Goal: Transaction & Acquisition: Purchase product/service

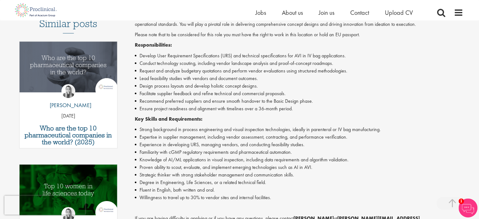
scroll to position [189, 0]
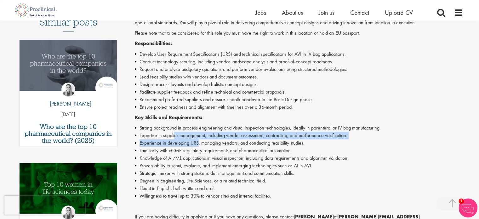
drag, startPoint x: 175, startPoint y: 133, endPoint x: 208, endPoint y: 144, distance: 34.7
click at [204, 143] on ul "Strong background in process engineering and visual inspection technologies, id…" at bounding box center [299, 162] width 329 height 76
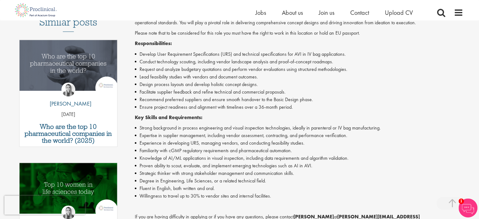
click at [210, 145] on li "Experience in developing URS, managing vendors, and conducting feasibility stud…" at bounding box center [299, 143] width 329 height 8
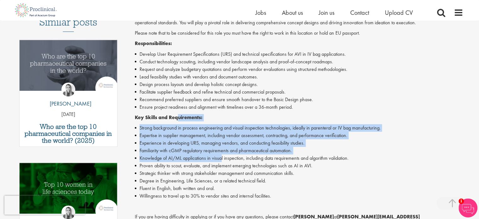
drag, startPoint x: 178, startPoint y: 118, endPoint x: 222, endPoint y: 159, distance: 59.6
click at [222, 159] on div "Join a cutting-edge pharmaceutical team where your precision and passion for qu…" at bounding box center [299, 146] width 329 height 304
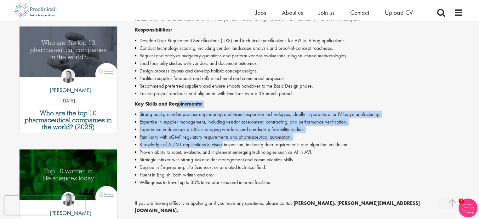
scroll to position [252, 0]
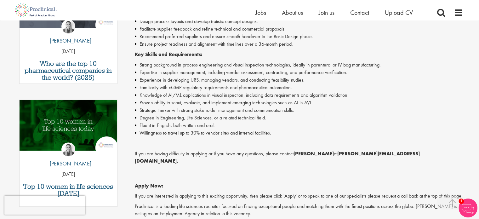
click at [185, 112] on li "Strategic thinker with strong stakeholder management and communication skills." at bounding box center [299, 111] width 329 height 8
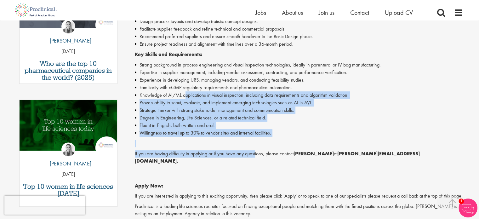
drag, startPoint x: 184, startPoint y: 94, endPoint x: 257, endPoint y: 158, distance: 96.7
click at [257, 157] on div "Join a cutting-edge pharmaceutical team where your precision and passion for qu…" at bounding box center [299, 83] width 329 height 304
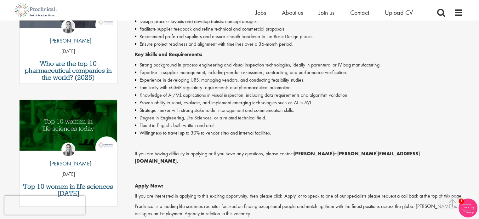
click at [257, 158] on div "Join a cutting-edge pharmaceutical team where your precision and passion for qu…" at bounding box center [299, 83] width 329 height 304
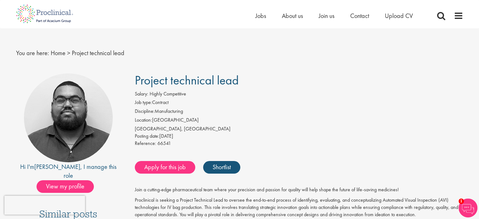
scroll to position [0, 0]
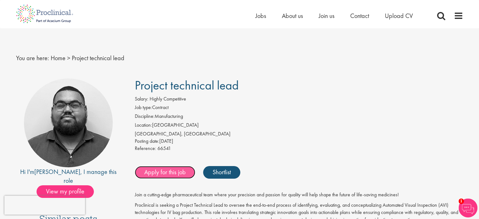
click at [174, 174] on link "Apply for this job" at bounding box center [165, 172] width 61 height 13
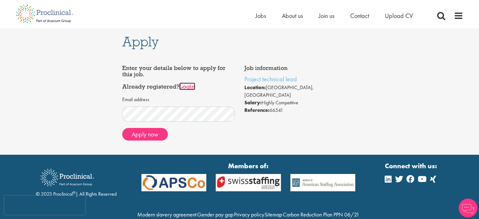
click at [191, 90] on link "Login" at bounding box center [187, 87] width 16 height 8
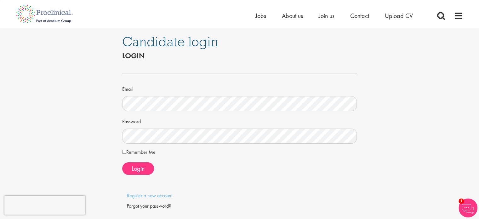
click at [132, 156] on div "Remember Me" at bounding box center [239, 152] width 235 height 9
click at [131, 154] on label "Remember Me" at bounding box center [138, 152] width 33 height 8
click at [131, 162] on button "Login" at bounding box center [138, 168] width 32 height 13
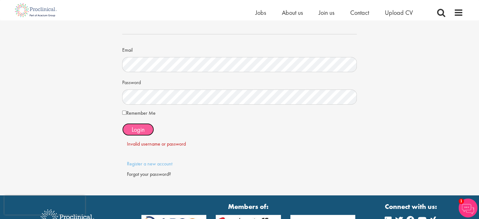
scroll to position [32, 0]
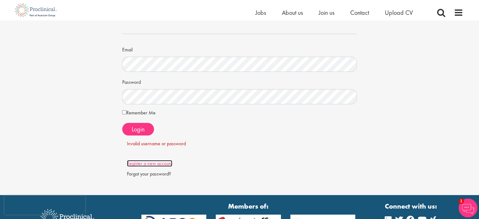
click at [155, 164] on link "Register a new account" at bounding box center [149, 163] width 45 height 7
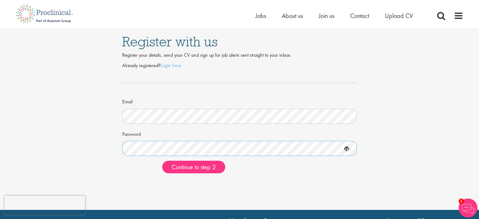
click at [162, 161] on button "Continue to step 2" at bounding box center [193, 167] width 63 height 13
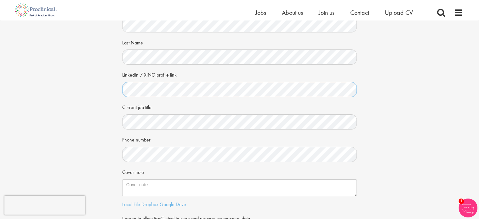
scroll to position [63, 0]
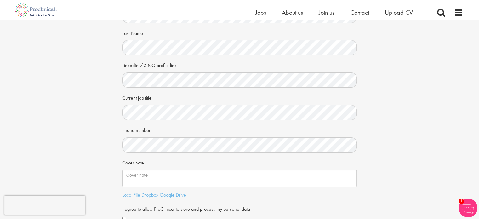
click at [151, 125] on form "First Name Last Name LinkedIn / XING profile link Current job title Phone numbe…" at bounding box center [240, 109] width 226 height 229
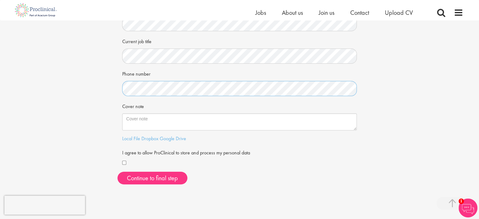
scroll to position [126, 0]
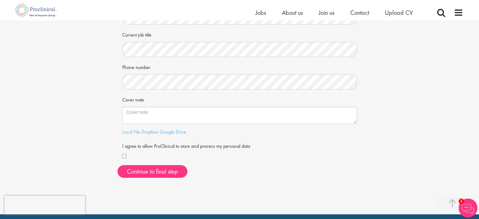
click at [111, 110] on div "Your personal details Please give us a few more details, which will help us fin…" at bounding box center [239, 38] width 489 height 288
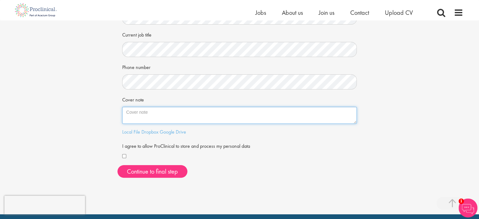
click at [137, 114] on textarea "Cover note" at bounding box center [239, 115] width 235 height 17
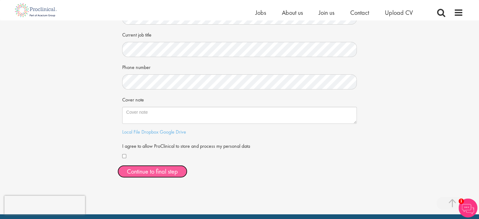
click at [140, 169] on button "Continue to final step" at bounding box center [153, 171] width 70 height 13
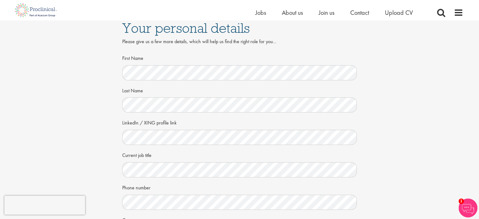
scroll to position [0, 0]
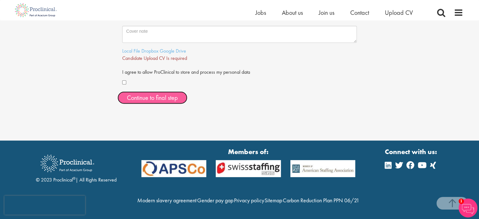
click at [146, 94] on span "Continue to final step" at bounding box center [152, 98] width 51 height 8
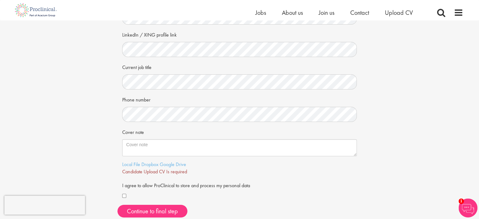
scroll to position [95, 0]
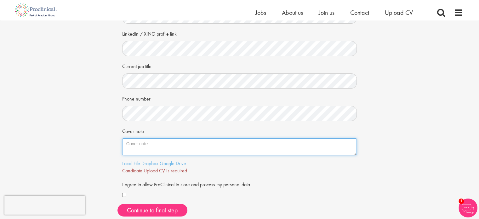
click at [136, 140] on textarea "Cover note" at bounding box center [239, 146] width 235 height 17
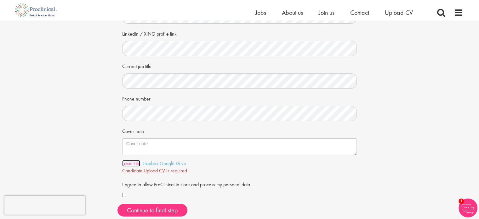
click at [131, 164] on link "Local File" at bounding box center [131, 163] width 18 height 7
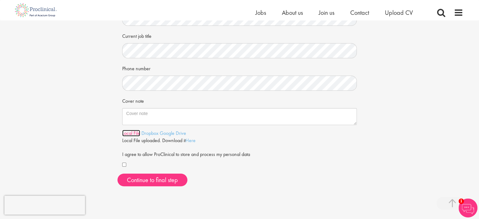
scroll to position [126, 0]
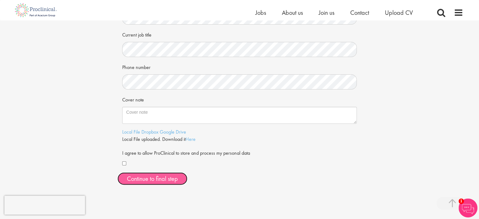
click at [140, 172] on button "Continue to final step" at bounding box center [153, 178] width 70 height 13
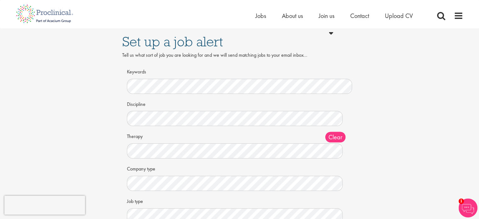
click at [111, 97] on div "Set up a job alert Tell us what sort of job you are looking for and we will sen…" at bounding box center [239, 136] width 489 height 217
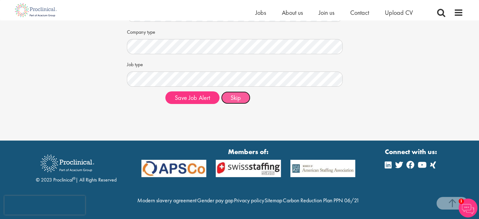
click at [227, 91] on button "Skip" at bounding box center [235, 97] width 29 height 13
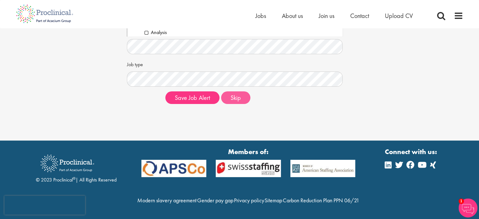
scroll to position [1, 0]
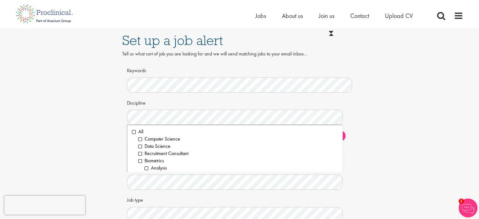
click at [105, 94] on div "Set up a job alert Tell us what sort of job you are looking for and we will sen…" at bounding box center [239, 135] width 489 height 217
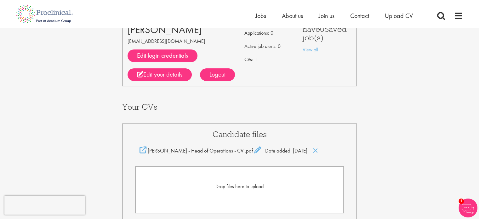
scroll to position [189, 0]
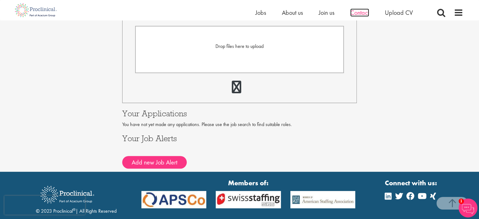
click at [358, 9] on span "Contact" at bounding box center [360, 13] width 19 height 8
drag, startPoint x: 0, startPoint y: 0, endPoint x: 74, endPoint y: 96, distance: 121.1
click at [73, 96] on div "Your Profile [PERSON_NAME] [EMAIL_ADDRESS][DOMAIN_NAME] Edit login credentials …" at bounding box center [239, 1] width 489 height 340
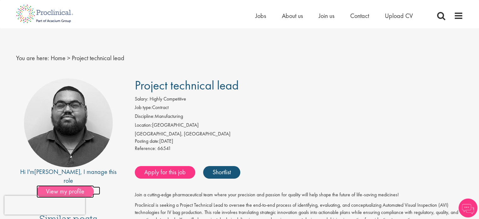
click at [63, 185] on span "View my profile" at bounding box center [65, 191] width 57 height 13
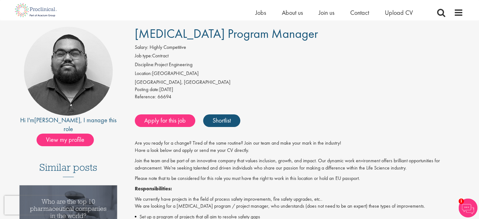
scroll to position [32, 0]
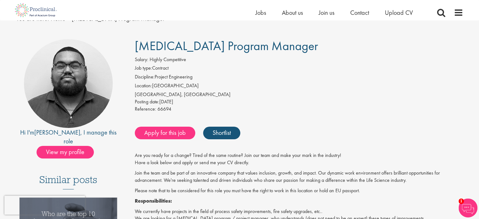
drag, startPoint x: 123, startPoint y: 43, endPoint x: 277, endPoint y: 49, distance: 153.9
click at [277, 49] on h1 "[MEDICAL_DATA] Program Manager" at bounding box center [299, 46] width 329 height 14
drag, startPoint x: 268, startPoint y: 48, endPoint x: 137, endPoint y: 41, distance: 130.7
click at [137, 41] on h1 "[MEDICAL_DATA] Program Manager" at bounding box center [299, 46] width 329 height 14
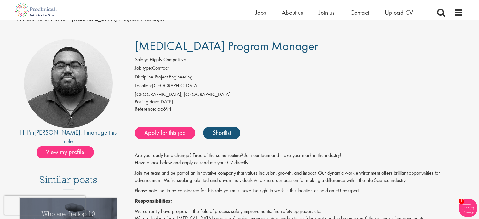
copy span "[MEDICAL_DATA] Program Manager"
click at [173, 130] on link "Apply for this job" at bounding box center [165, 133] width 61 height 13
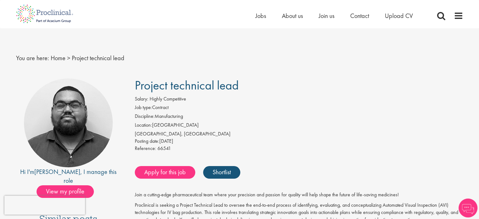
drag, startPoint x: 123, startPoint y: 87, endPoint x: 247, endPoint y: 87, distance: 123.9
click at [247, 87] on h1 "Project technical lead" at bounding box center [299, 85] width 329 height 14
drag, startPoint x: 203, startPoint y: 85, endPoint x: 134, endPoint y: 84, distance: 69.0
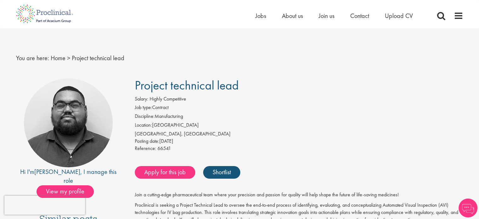
copy span "Project technical lead"
click at [170, 171] on link "Apply for this job" at bounding box center [165, 172] width 61 height 13
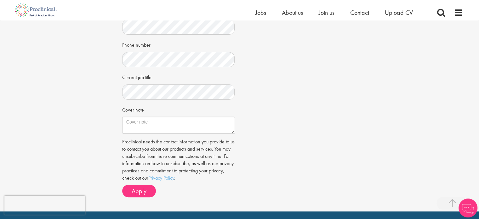
scroll to position [189, 0]
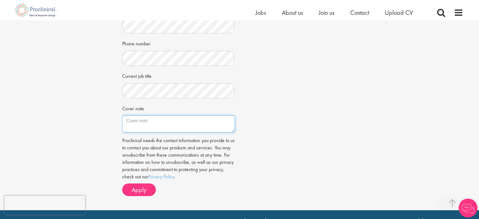
click at [146, 116] on textarea "Cover note" at bounding box center [178, 123] width 113 height 17
click at [134, 118] on textarea "Cover note" at bounding box center [178, 123] width 113 height 17
paste textarea "I am applying for the Project Technical Lead role in Zürich. With a Master’s in…"
click at [235, 111] on div "Enter your details and choose a CV Choose an existing CV Sangermano - Head of O…" at bounding box center [179, 33] width 122 height 336
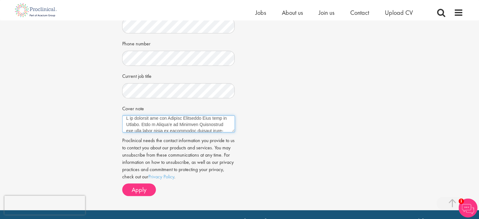
scroll to position [0, 0]
click at [124, 116] on textarea "Cover note" at bounding box center [178, 123] width 113 height 17
drag, startPoint x: 195, startPoint y: 117, endPoint x: 198, endPoint y: 113, distance: 4.5
click at [195, 118] on textarea "Cover note" at bounding box center [178, 123] width 113 height 17
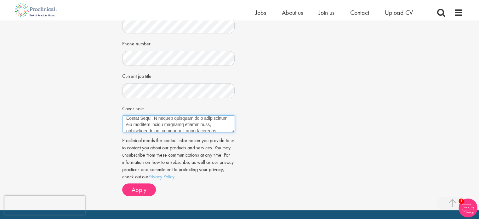
scroll to position [79, 0]
click at [184, 122] on textarea "Cover note" at bounding box center [178, 123] width 113 height 17
click at [198, 123] on textarea "Cover note" at bounding box center [178, 123] width 113 height 17
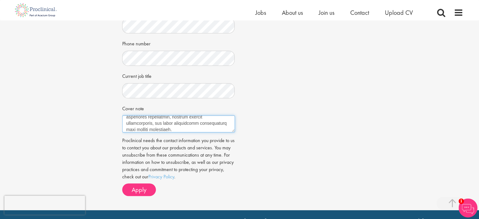
click at [171, 115] on textarea "Cover note" at bounding box center [178, 123] width 113 height 17
click at [153, 117] on textarea "Cover note" at bounding box center [178, 123] width 113 height 17
click at [194, 115] on textarea "Cover note" at bounding box center [178, 123] width 113 height 17
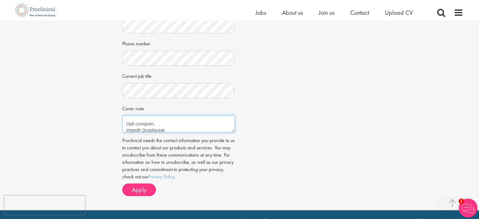
scroll to position [237, 0]
click at [181, 115] on textarea "Cover note" at bounding box center [178, 123] width 113 height 17
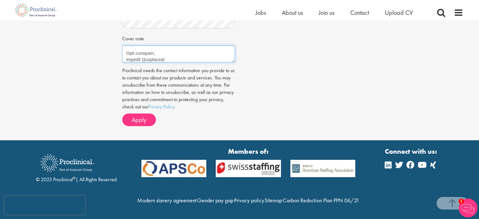
scroll to position [265, 0]
type textarea "Lore Ipsumd, S am consecte adi eli Seddoei Temporinc Utla etdo ma Aliqua. Enim …"
click at [136, 113] on button "Apply" at bounding box center [139, 119] width 34 height 13
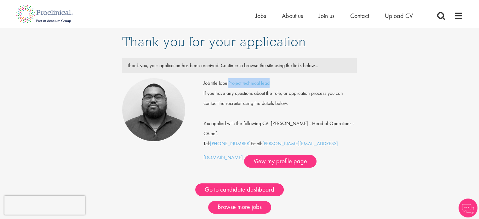
drag, startPoint x: 285, startPoint y: 83, endPoint x: 230, endPoint y: 87, distance: 55.3
click at [230, 87] on div "Job title label Project technical lead" at bounding box center [280, 83] width 163 height 10
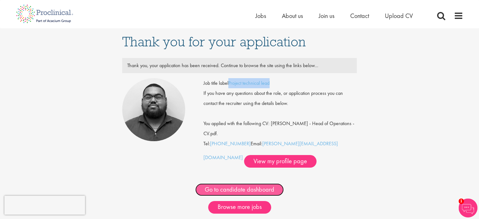
click at [231, 188] on link "Go to candidate dashboard" at bounding box center [239, 189] width 89 height 13
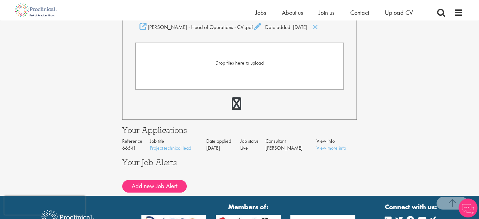
scroll to position [241, 0]
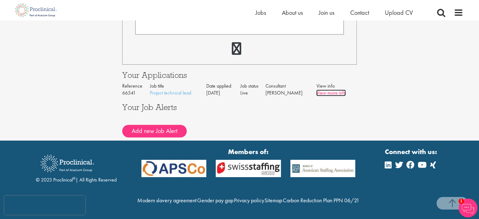
click at [320, 90] on link "View more info" at bounding box center [331, 93] width 30 height 7
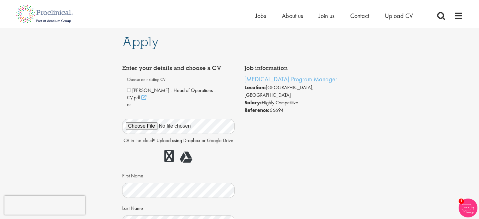
click at [124, 90] on div "Choose an existing [PERSON_NAME] - Head of Operations - CV.pdf" at bounding box center [178, 212] width 113 height 277
click at [93, 117] on div "Apply Job information [MEDICAL_DATA] Program Manager Location: [GEOGRAPHIC_DATA…" at bounding box center [239, 194] width 489 height 333
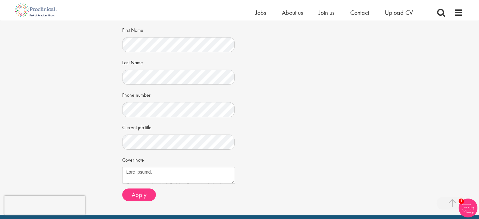
scroll to position [158, 0]
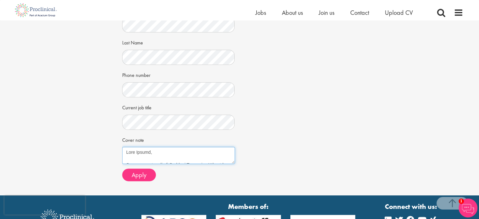
click at [153, 147] on textarea "Cover note" at bounding box center [178, 155] width 113 height 17
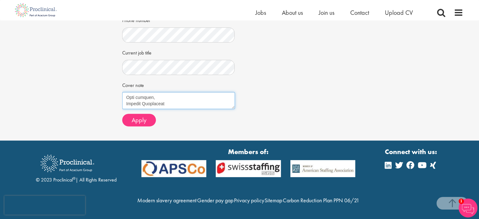
drag, startPoint x: 125, startPoint y: 143, endPoint x: 356, endPoint y: 234, distance: 248.2
click at [356, 219] on html "This website uses cookies. By continuing to use this site, you are giving your …" at bounding box center [239, 4] width 479 height 432
click at [154, 92] on textarea "Cover note" at bounding box center [178, 100] width 113 height 17
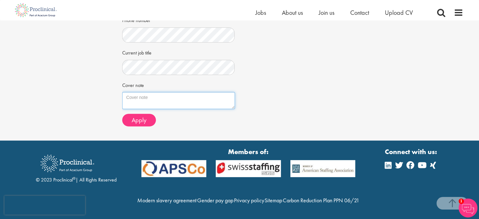
paste textarea "Lore Ipsumd, S am consect ad elits doe tem INCID Utlabor Etdolor magn al Enim. …"
click at [176, 92] on textarea "Cover note" at bounding box center [178, 100] width 113 height 17
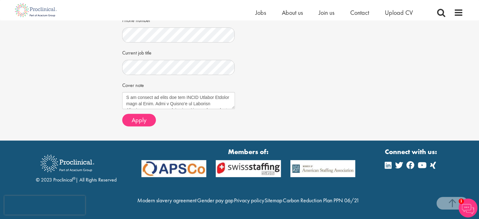
click at [150, 92] on textarea "Cover note" at bounding box center [178, 100] width 113 height 17
click at [172, 92] on textarea "Cover note" at bounding box center [178, 100] width 113 height 17
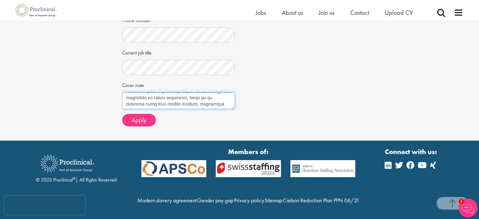
scroll to position [76, 0]
click at [154, 92] on textarea "Cover note" at bounding box center [178, 100] width 113 height 17
click at [212, 92] on textarea "Cover note" at bounding box center [178, 100] width 113 height 17
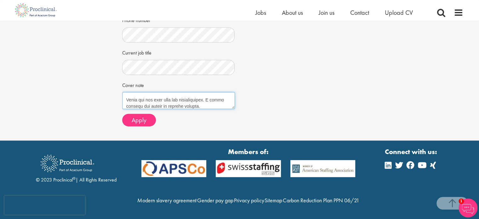
click at [132, 92] on textarea "Cover note" at bounding box center [178, 100] width 113 height 17
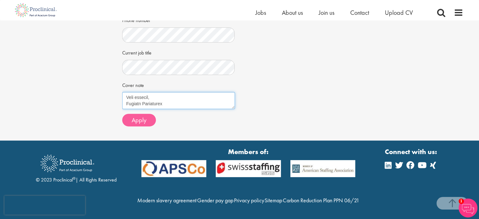
type textarea "Dear Ashley, I am excited to apply for the CAPEX Program Manager role in Bern. …"
click at [141, 116] on span "Apply" at bounding box center [139, 120] width 15 height 8
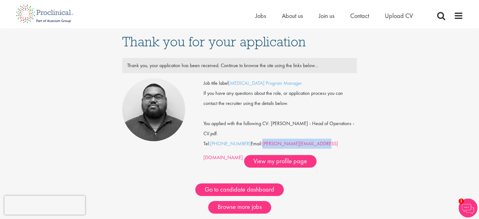
drag, startPoint x: 306, startPoint y: 145, endPoint x: 262, endPoint y: 146, distance: 44.1
click at [262, 146] on div "Job title label [MEDICAL_DATA] Program Manager If you have any questions about …" at bounding box center [281, 123] width 154 height 90
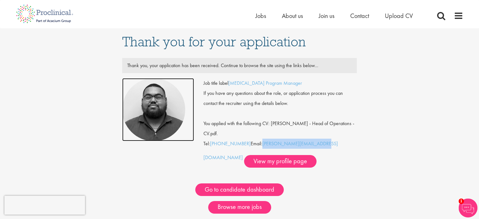
click at [151, 111] on img at bounding box center [153, 109] width 63 height 63
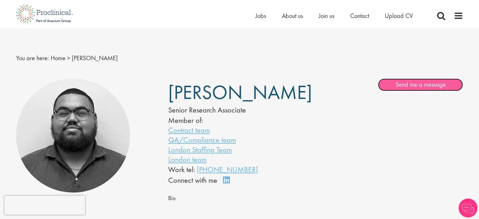
click at [399, 84] on link "Send me a message" at bounding box center [420, 84] width 85 height 13
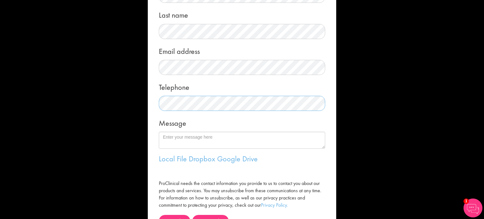
scroll to position [95, 0]
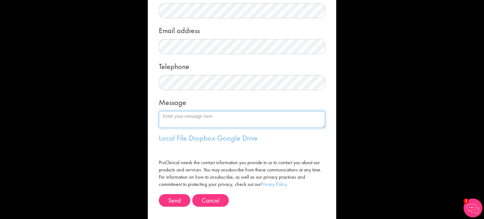
click at [208, 116] on textarea "Message" at bounding box center [242, 119] width 166 height 17
type textarea "G"
click at [253, 119] on textarea "Hi Ashley, It's great to connect. I hope my message finds you well. I am lookin…" at bounding box center [242, 119] width 166 height 17
drag, startPoint x: 303, startPoint y: 121, endPoint x: 291, endPoint y: 126, distance: 12.6
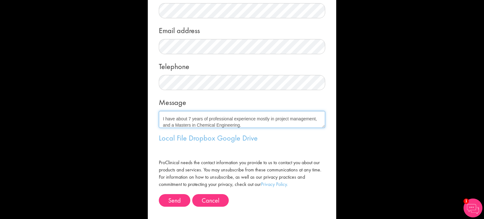
click at [302, 122] on textarea "Hi Ashley, It's great to connect. I hope my message finds you well. I am lookin…" at bounding box center [242, 119] width 166 height 17
click at [287, 127] on textarea "Hi Ashley, It's great to connect. I hope my message finds you well. I am lookin…" at bounding box center [242, 119] width 166 height 17
click at [286, 125] on textarea "Hi Ashley, It's great to connect. I hope my message finds you well. I am lookin…" at bounding box center [242, 119] width 166 height 17
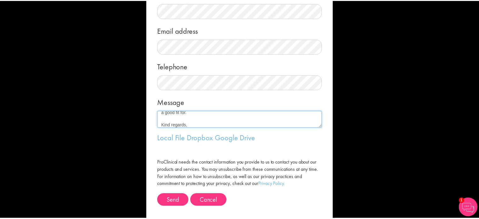
scroll to position [86, 0]
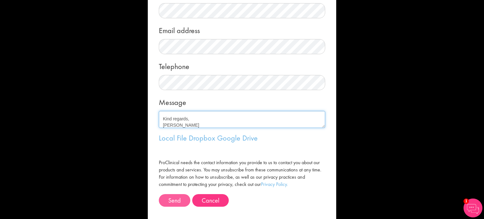
type textarea "Hi Ashley, It's great to connect. I hope my message finds you well. I am lookin…"
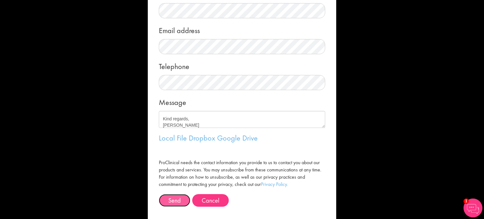
click at [168, 200] on button "Send" at bounding box center [175, 200] width 32 height 13
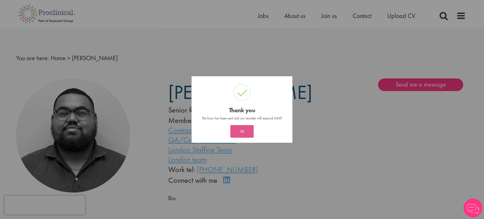
click at [238, 130] on button "OK" at bounding box center [241, 131] width 23 height 13
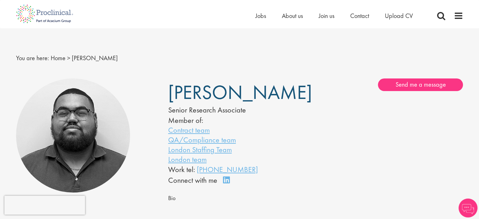
drag, startPoint x: 168, startPoint y: 93, endPoint x: 290, endPoint y: 91, distance: 122.0
click at [290, 91] on div "[PERSON_NAME] Senior Research Associate Member of: Contract team QA/Compliance …" at bounding box center [240, 131] width 152 height 107
copy span "[PERSON_NAME]"
